Goal: Information Seeking & Learning: Learn about a topic

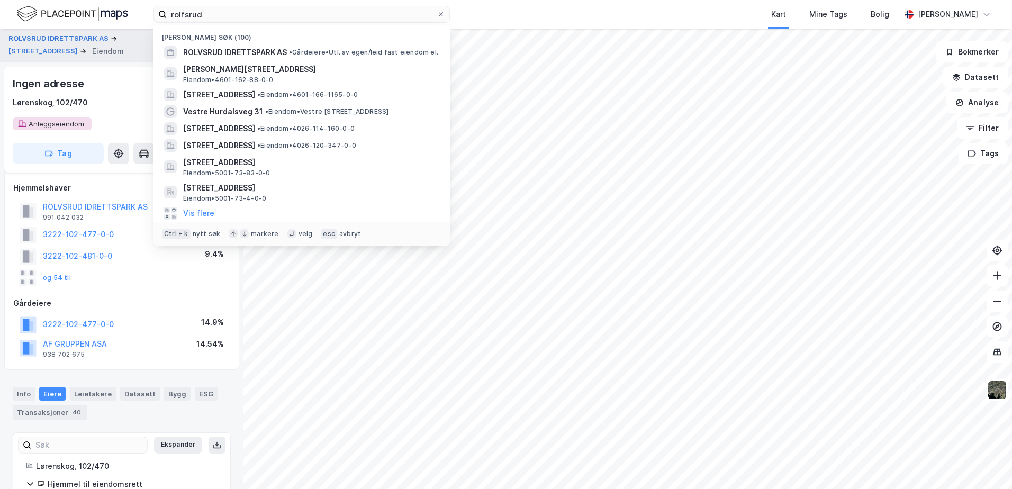
click at [143, 13] on div "[PERSON_NAME] søk (100) [PERSON_NAME] AS • Gårdeiere • Utl. av egen/leid fast e…" at bounding box center [506, 14] width 1012 height 29
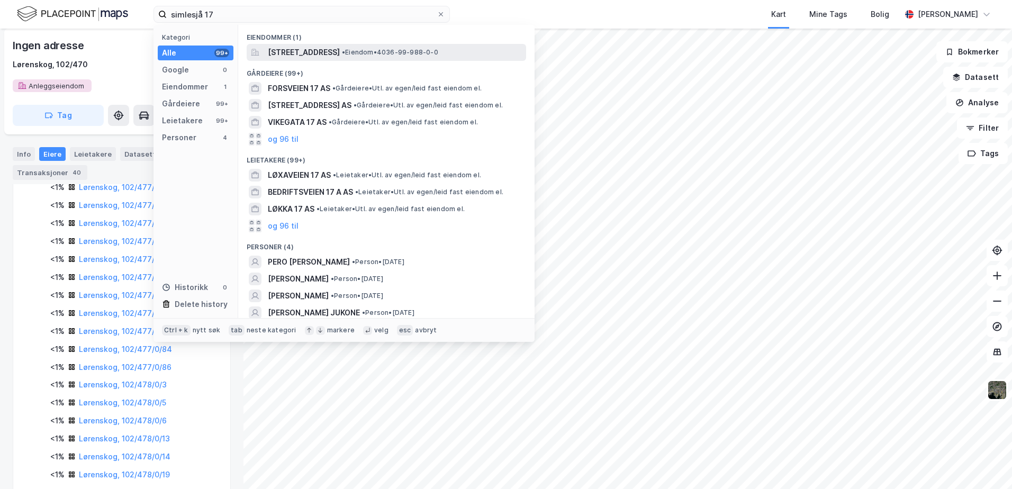
type input "simlesjå 17"
click at [298, 46] on span "[STREET_ADDRESS]" at bounding box center [304, 52] width 72 height 13
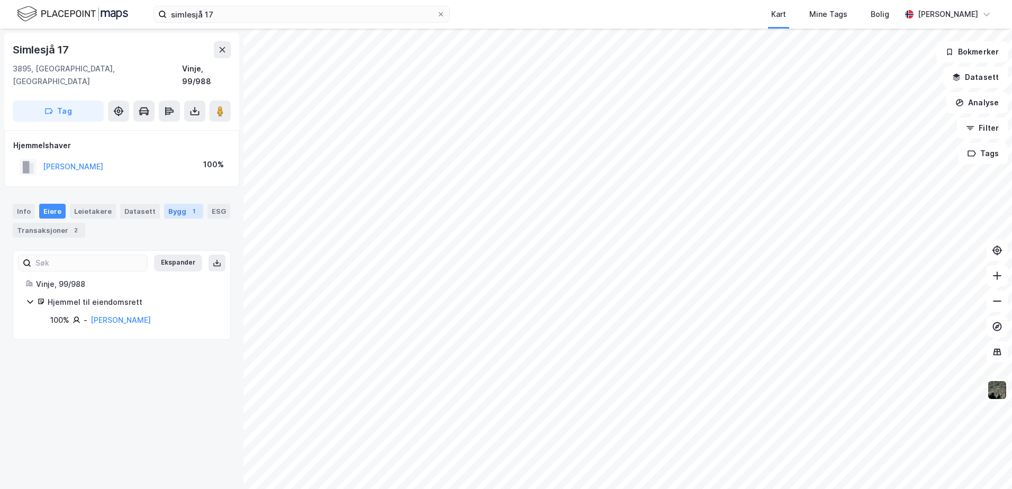
click at [167, 204] on div "Bygg 1" at bounding box center [183, 211] width 39 height 15
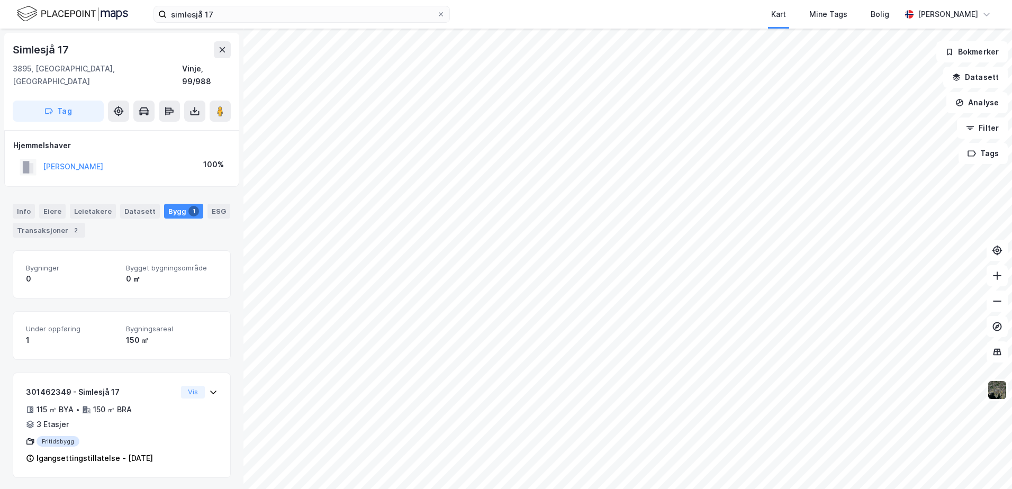
scroll to position [2, 0]
click at [1000, 386] on img at bounding box center [997, 390] width 20 height 20
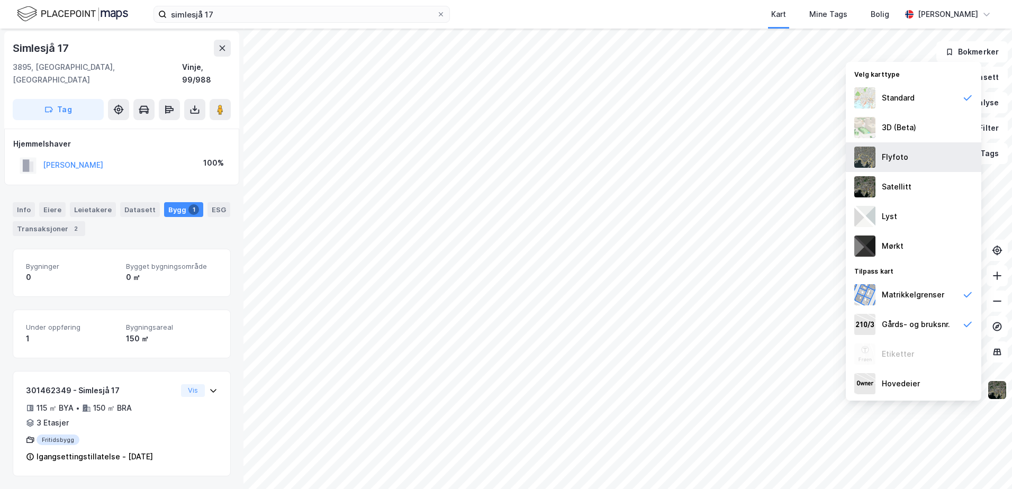
click at [908, 159] on div "Flyfoto" at bounding box center [913, 157] width 135 height 30
